Goal: Browse casually

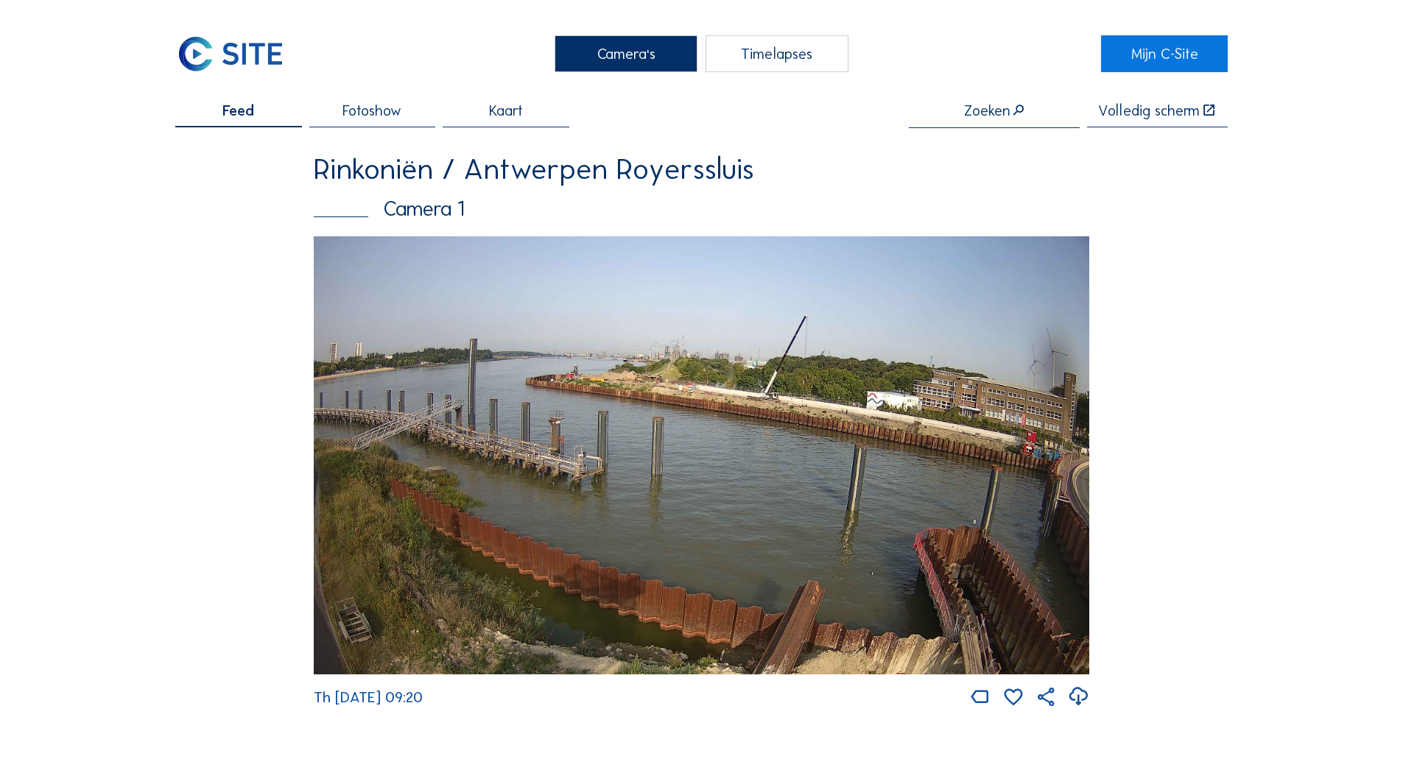
click at [784, 383] on img at bounding box center [702, 455] width 776 height 439
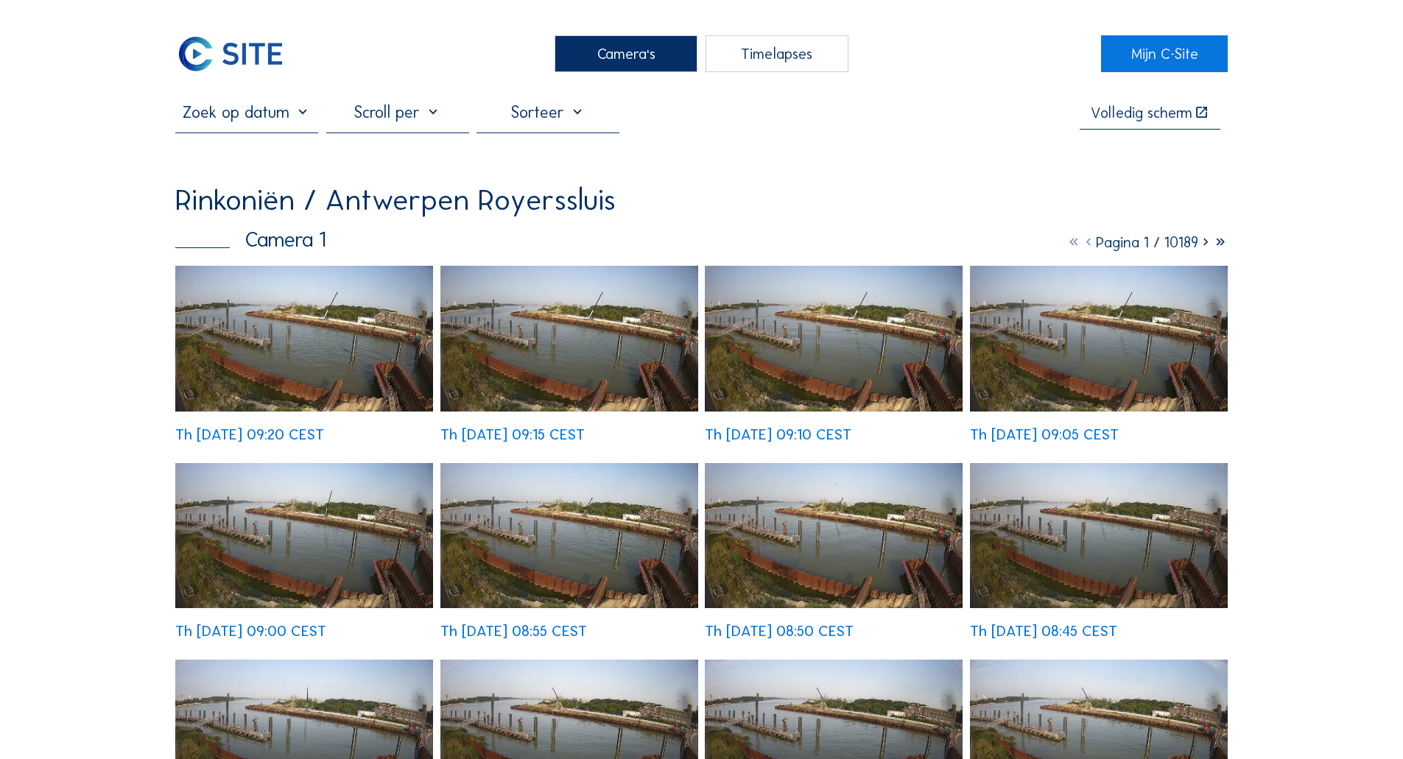
click at [354, 350] on img at bounding box center [304, 339] width 258 height 146
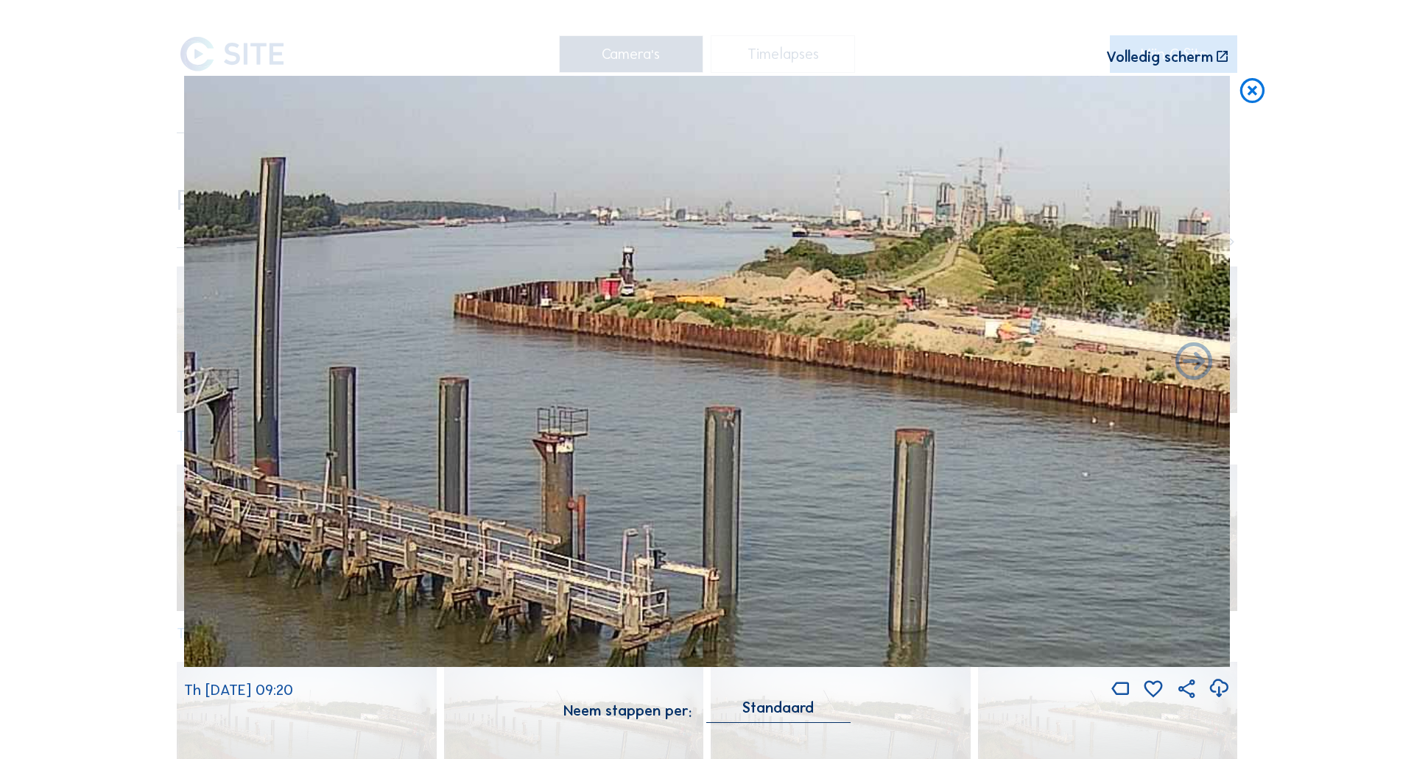
drag, startPoint x: 951, startPoint y: 318, endPoint x: 697, endPoint y: 305, distance: 253.7
click at [698, 305] on img at bounding box center [707, 371] width 1046 height 591
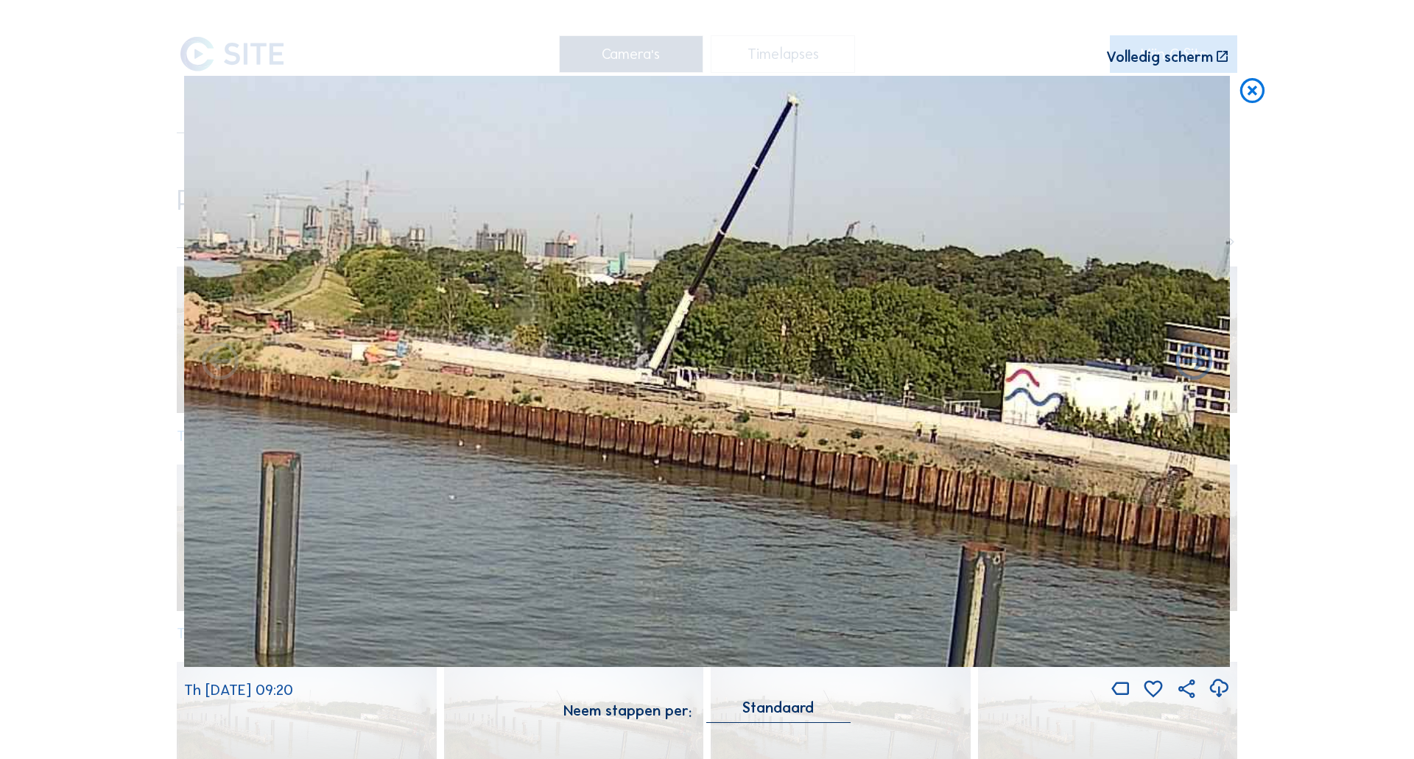
drag, startPoint x: 781, startPoint y: 284, endPoint x: 431, endPoint y: 319, distance: 351.6
click at [431, 319] on img at bounding box center [707, 371] width 1046 height 591
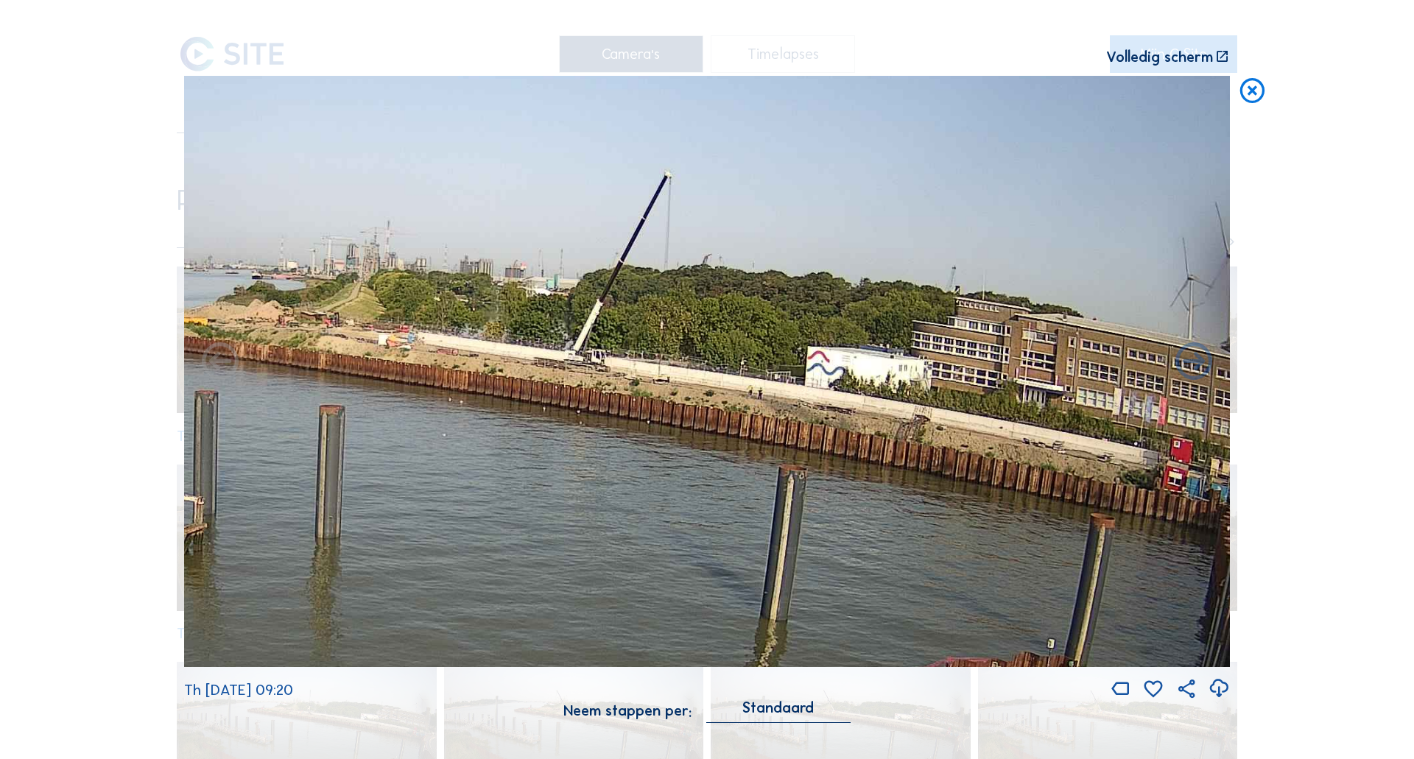
click at [1172, 395] on img at bounding box center [707, 371] width 1046 height 591
click at [513, 284] on img at bounding box center [707, 371] width 1046 height 591
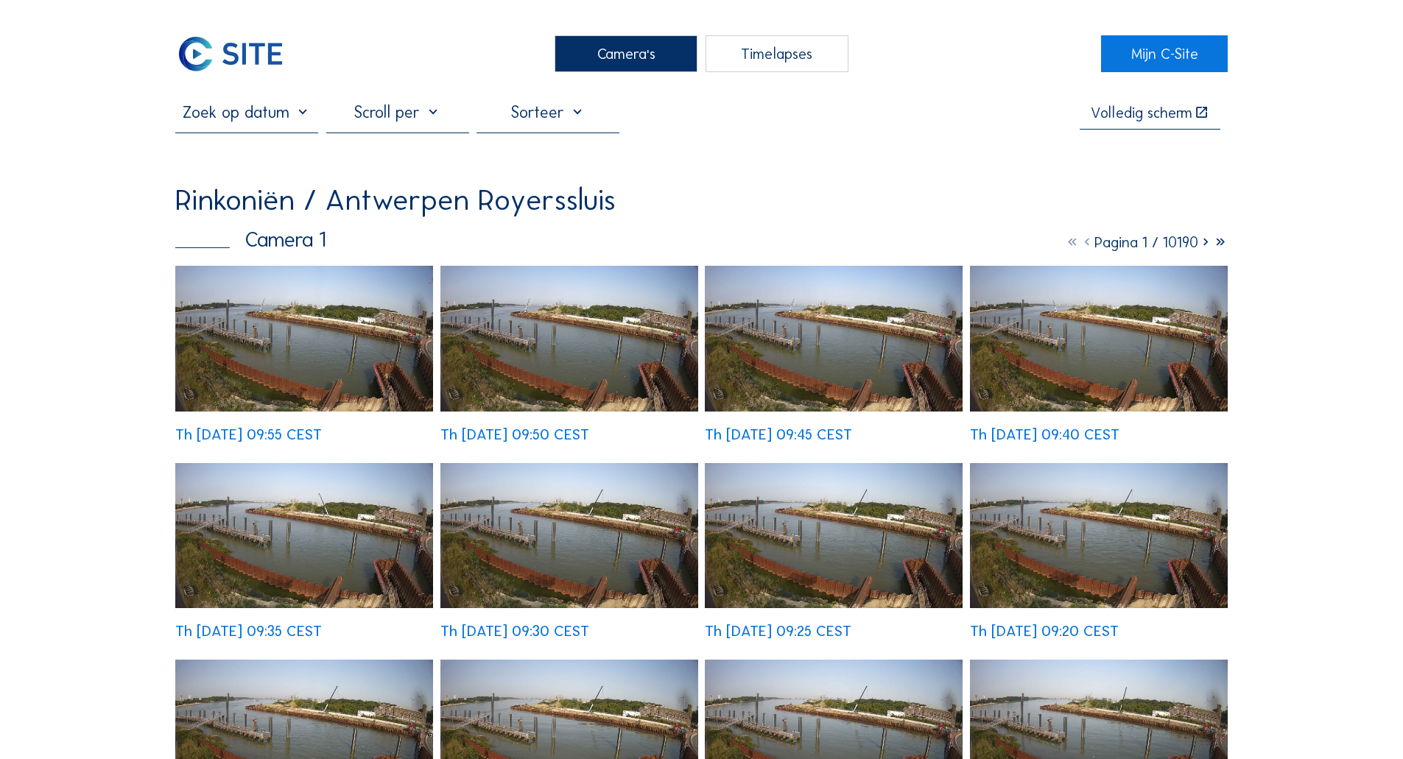
click at [275, 336] on div "Th [DATE] 09:55 CEST" at bounding box center [304, 353] width 258 height 175
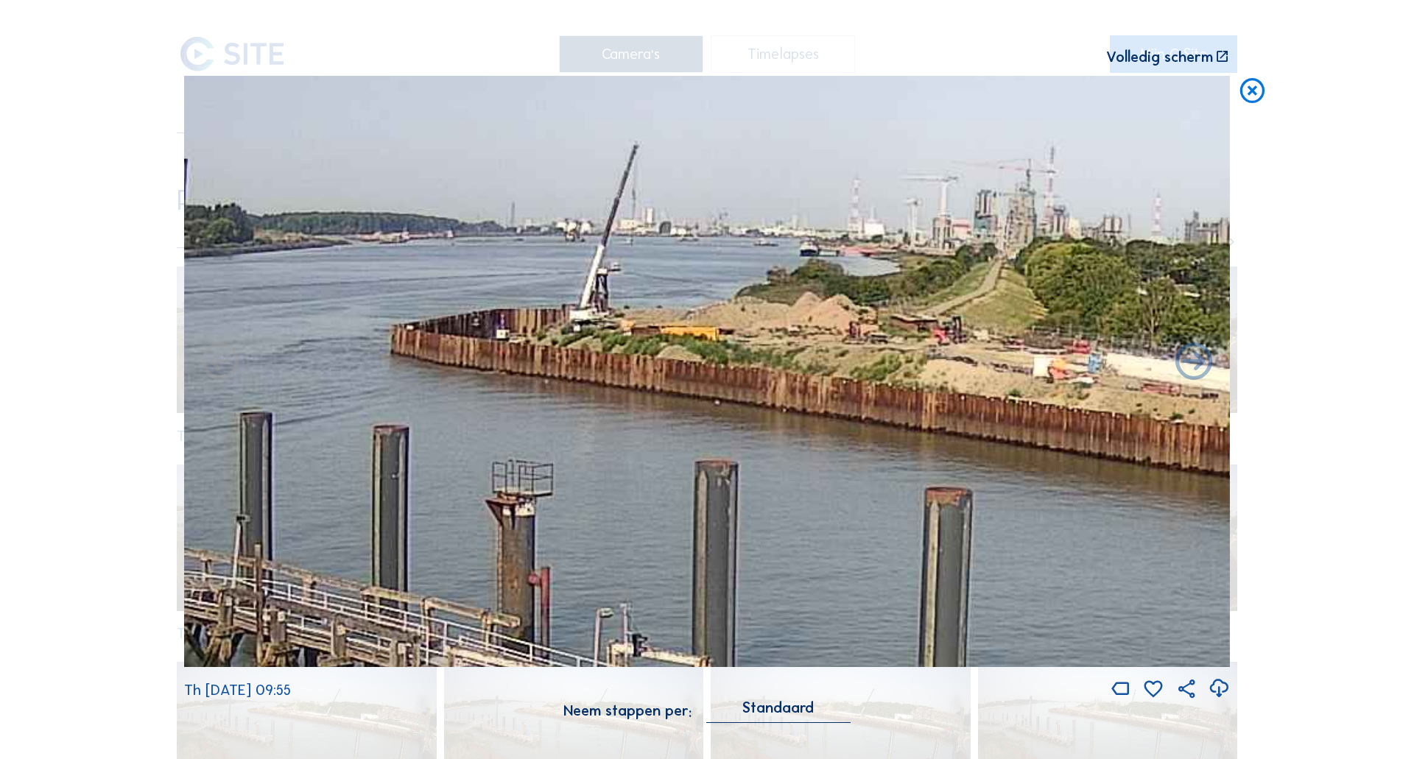
drag, startPoint x: 520, startPoint y: 310, endPoint x: 239, endPoint y: 284, distance: 282.5
click at [318, 293] on img at bounding box center [707, 371] width 1046 height 591
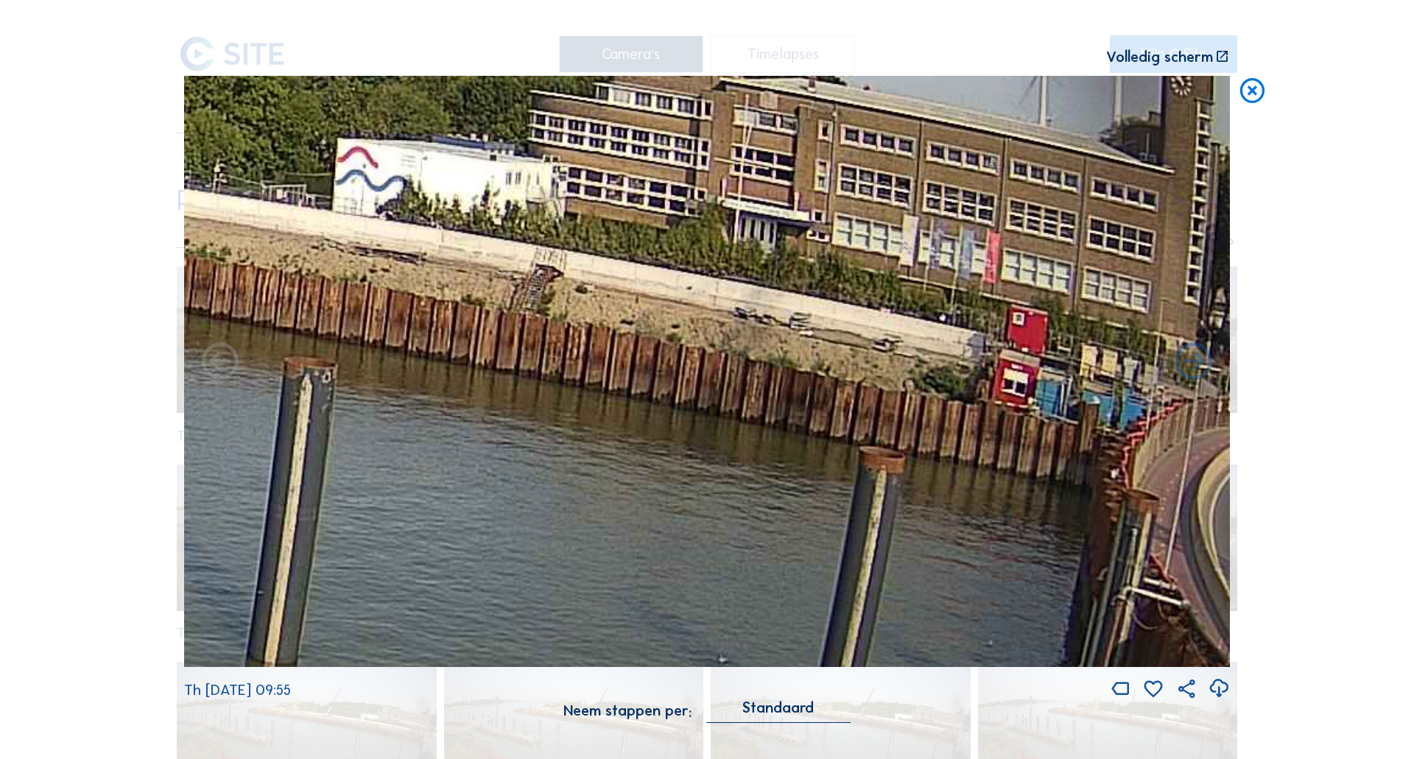
drag, startPoint x: 1025, startPoint y: 382, endPoint x: 0, endPoint y: 193, distance: 1042.4
click at [0, 193] on div "Scroll om door de tijd te reizen | Druk op de 'Alt'-knop + scroll om te Zoomen …" at bounding box center [707, 379] width 1414 height 759
